Goal: Task Accomplishment & Management: Manage account settings

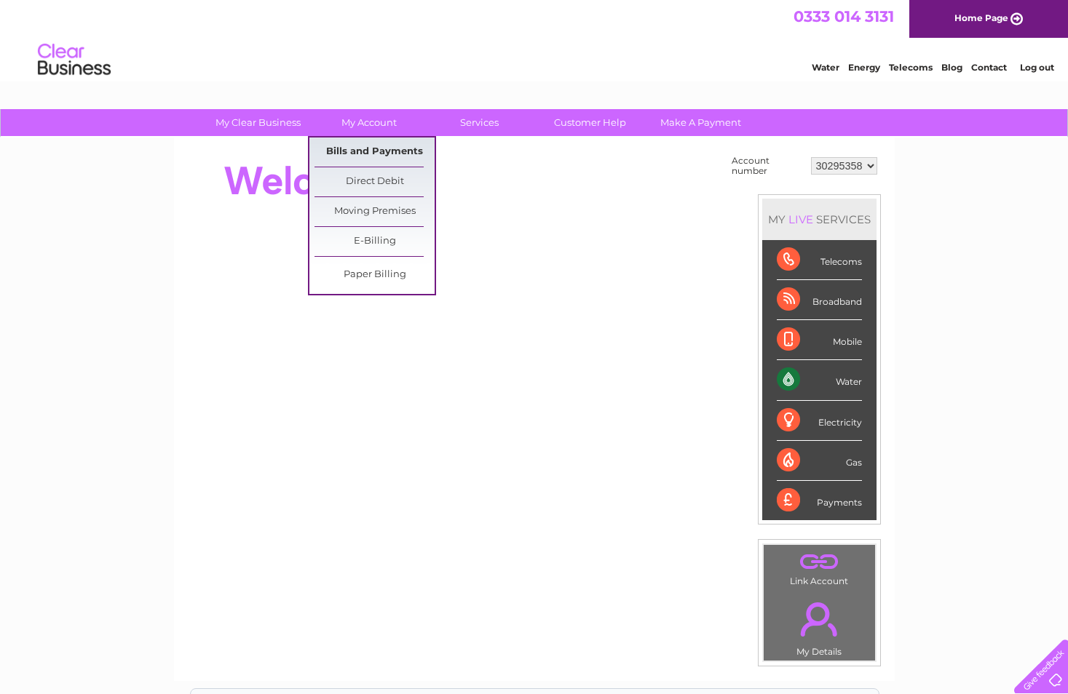
click at [373, 148] on link "Bills and Payments" at bounding box center [374, 152] width 120 height 29
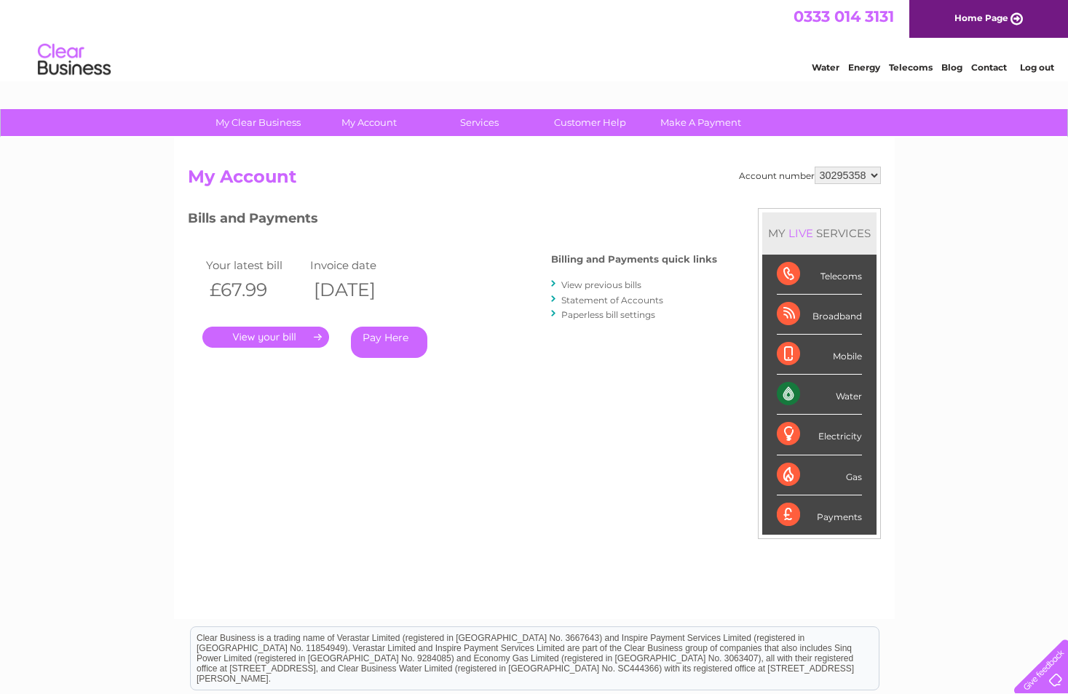
click at [306, 338] on link "." at bounding box center [265, 337] width 127 height 21
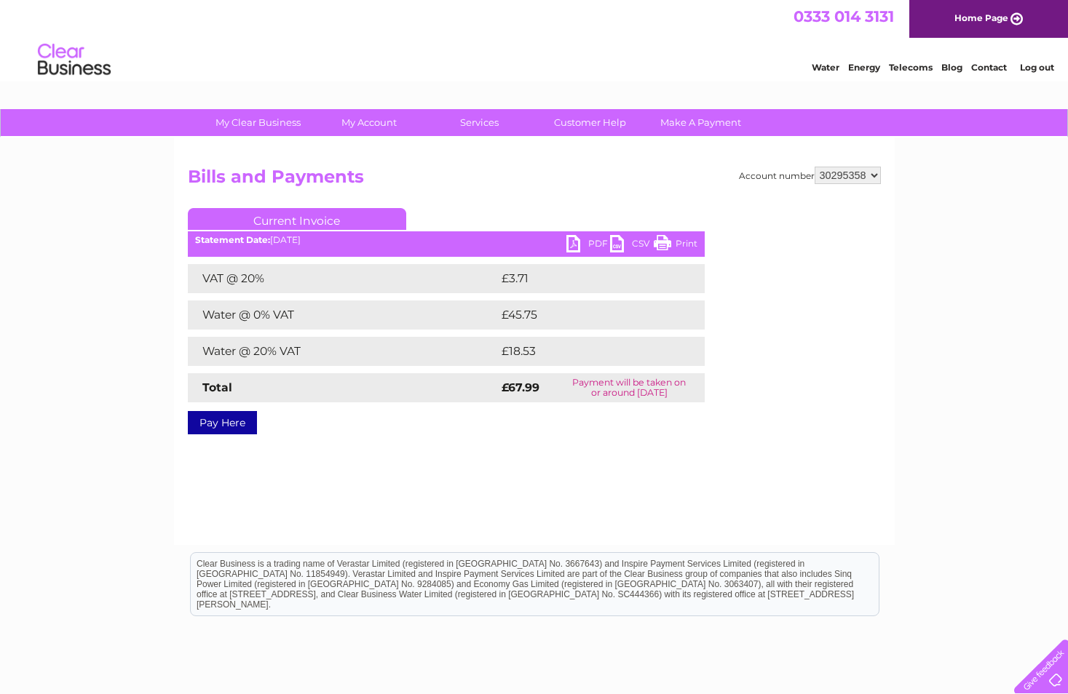
click at [333, 215] on link "Current Invoice" at bounding box center [297, 219] width 218 height 22
click at [597, 239] on link "PDF" at bounding box center [588, 245] width 44 height 21
